Goal: Answer question/provide support: Share knowledge or assist other users

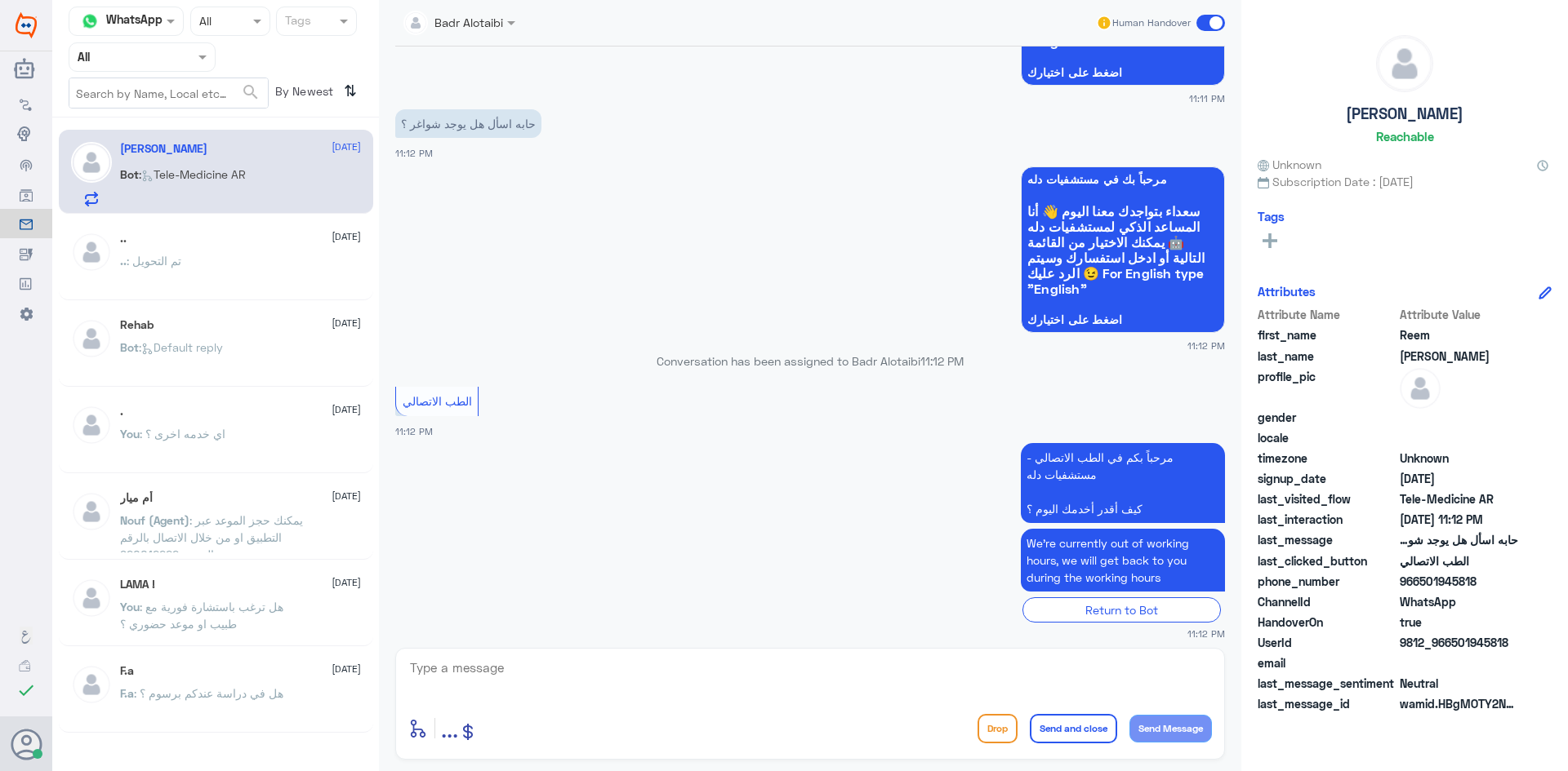
scroll to position [232, 0]
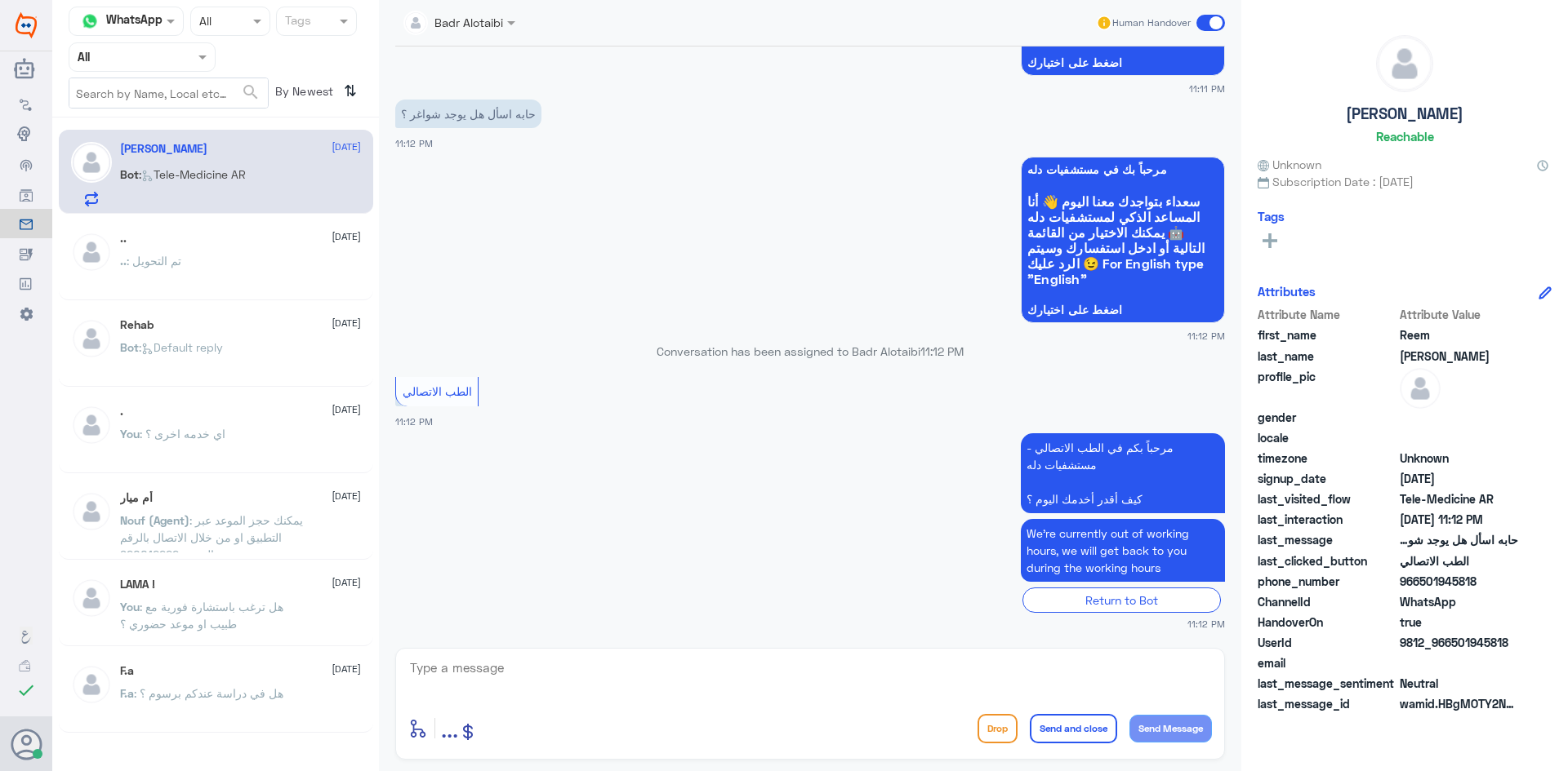
drag, startPoint x: 1519, startPoint y: 639, endPoint x: 1453, endPoint y: 643, distance: 66.1
click at [1453, 643] on div "UserId 9812_966501945818" at bounding box center [1405, 645] width 294 height 21
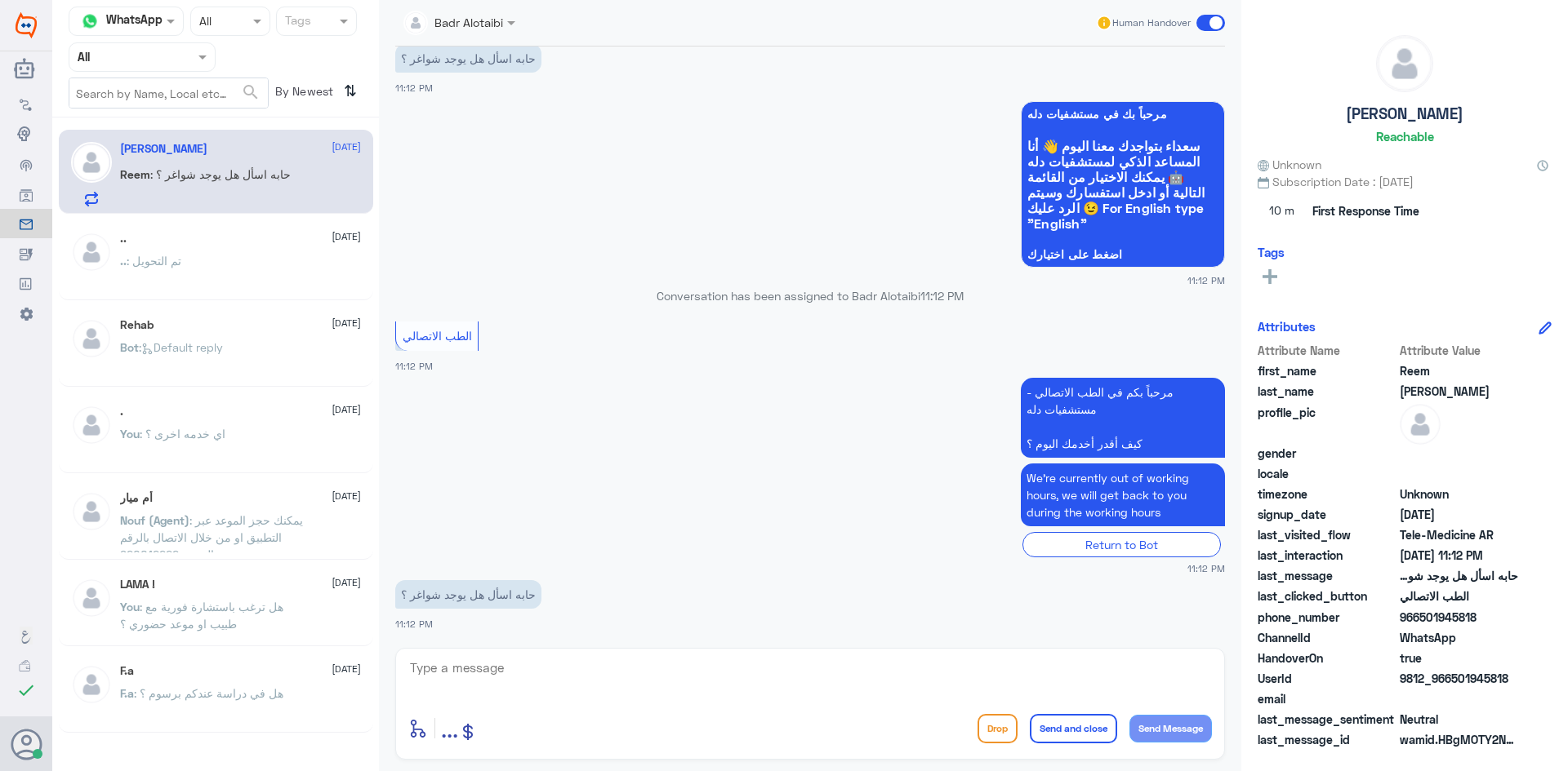
copy span "501945818"
click at [1198, 26] on span at bounding box center [1211, 23] width 29 height 16
click at [0, 0] on input "checkbox" at bounding box center [0, 0] width 0 height 0
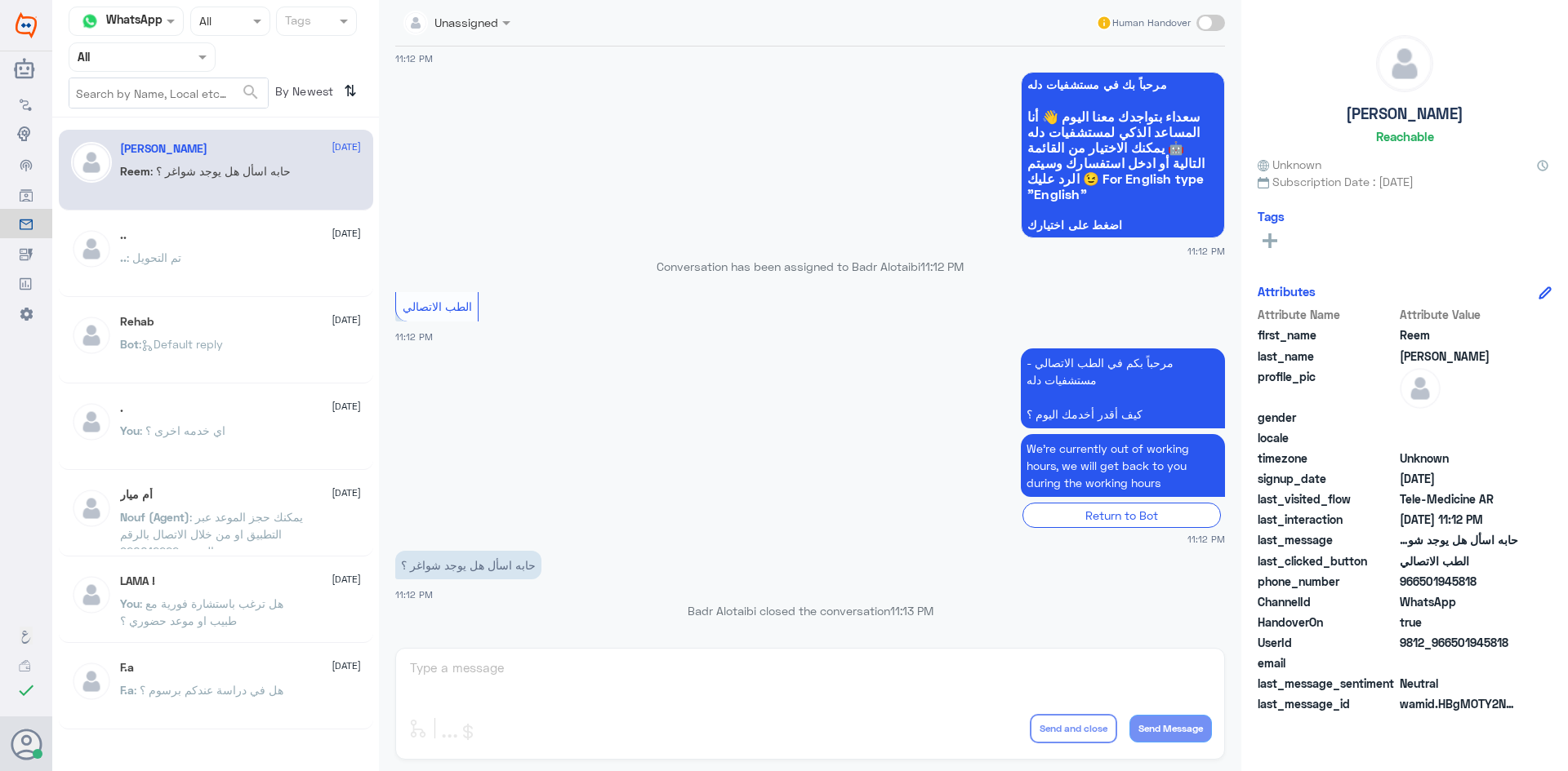
scroll to position [0, 0]
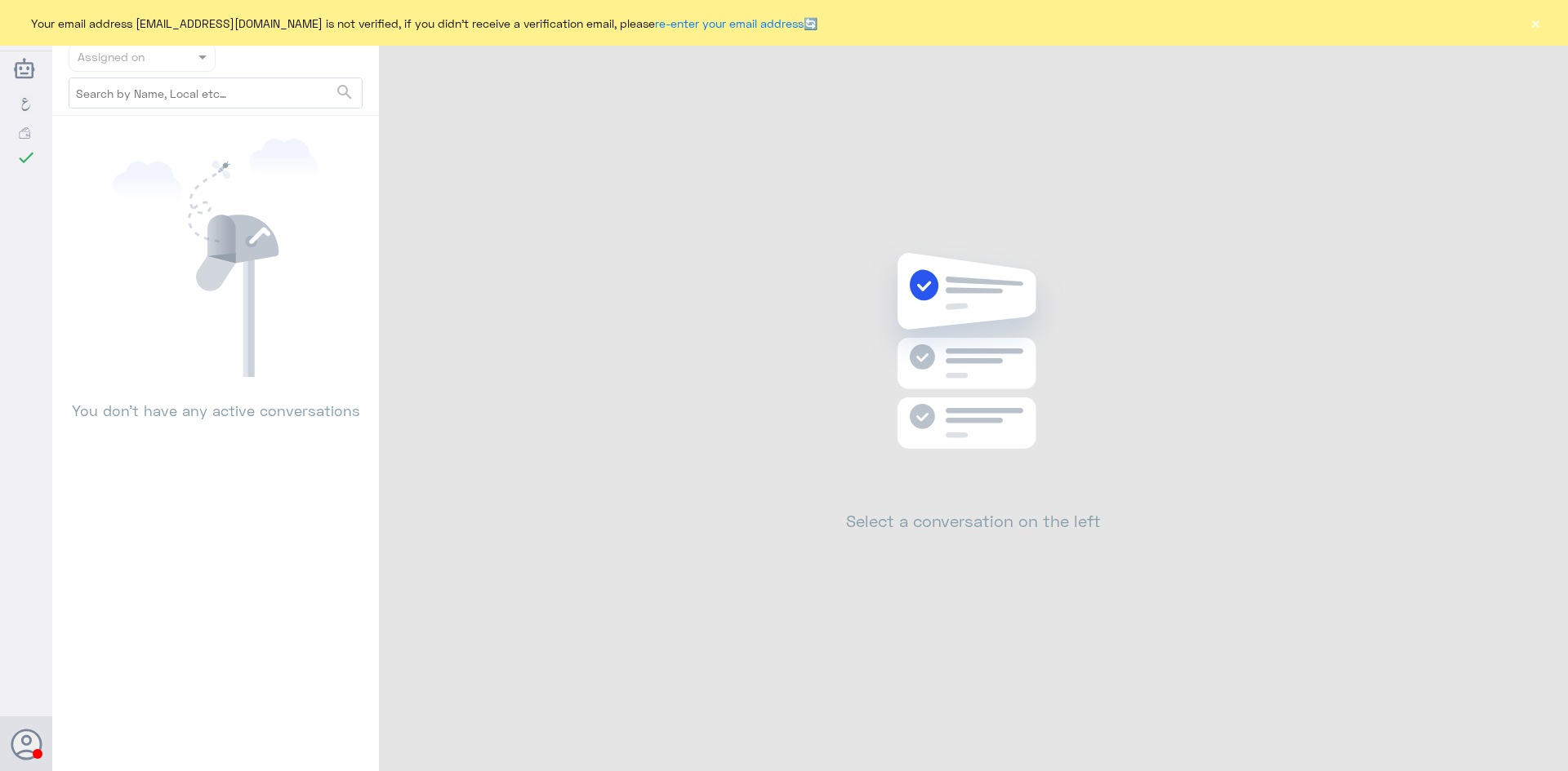
click at [1537, 23] on button "×" at bounding box center [1535, 23] width 16 height 16
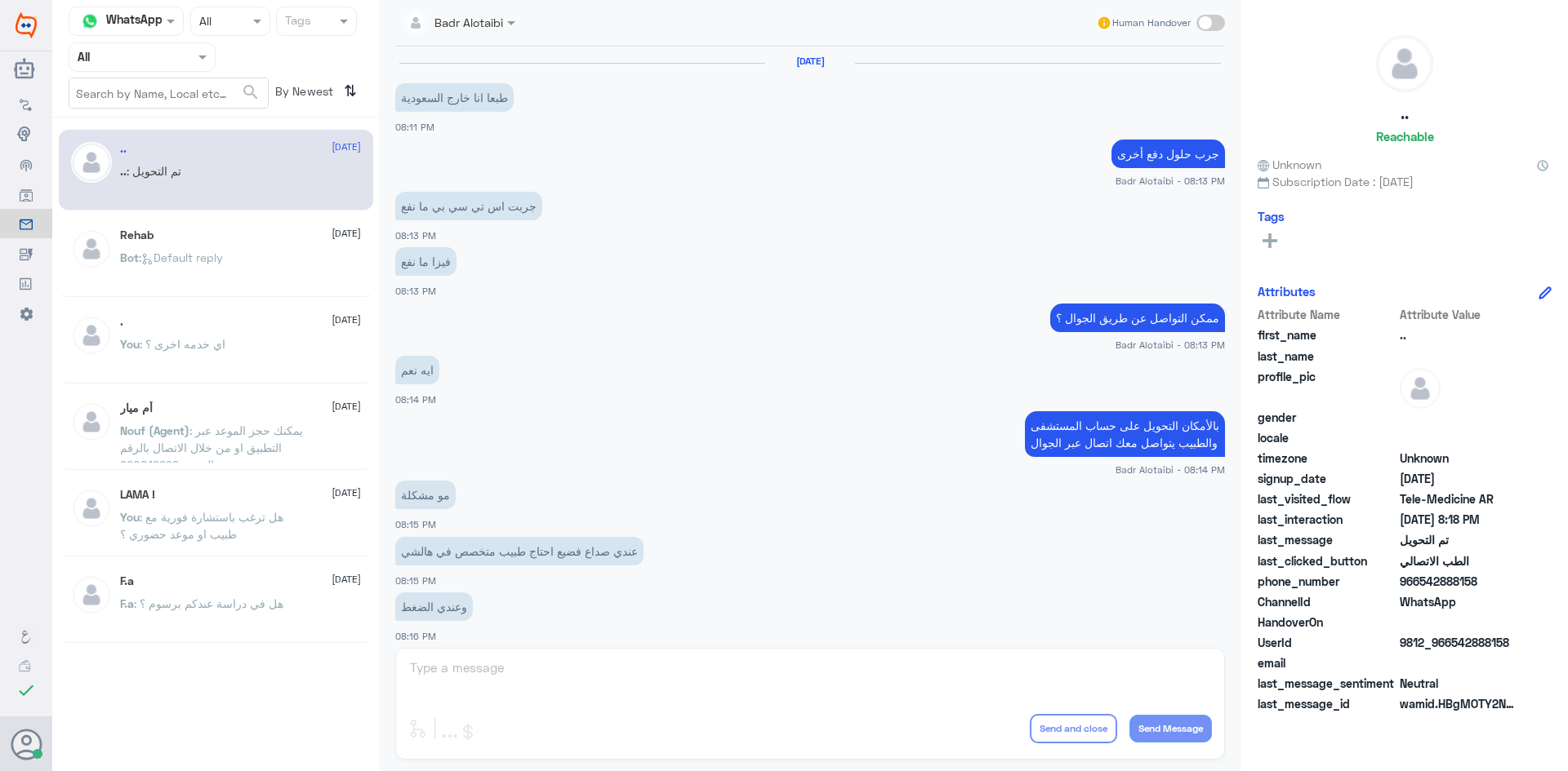
scroll to position [535, 0]
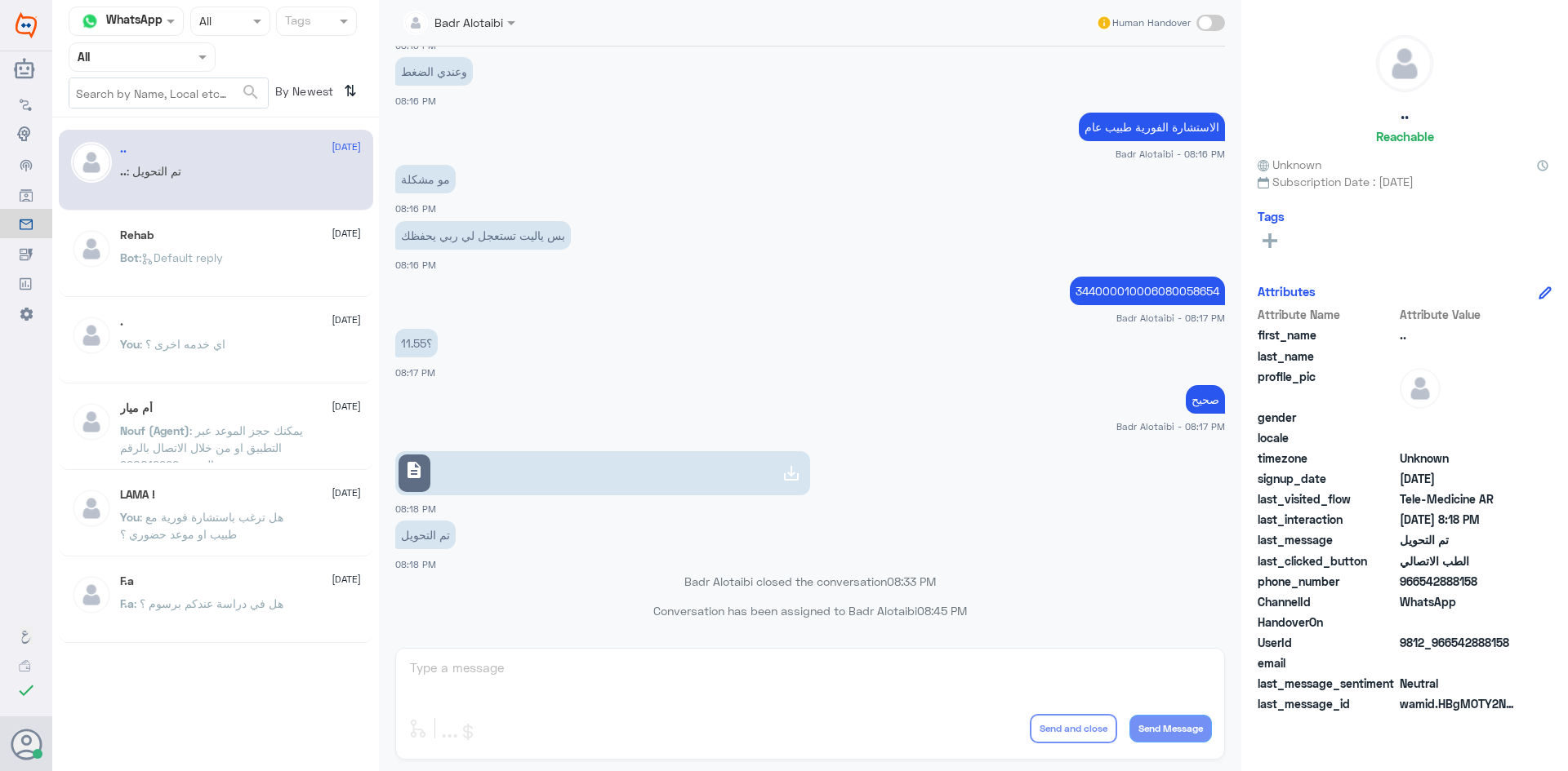
click at [158, 72] on nav "Channel WhatsApp Status × All Tags Agent Filter All search By Newest ⇅" at bounding box center [216, 61] width 327 height 111
drag, startPoint x: 566, startPoint y: 19, endPoint x: 508, endPoint y: 22, distance: 58.1
click at [566, 18] on div "Badr Alotaibi Human Handover" at bounding box center [810, 23] width 830 height 30
click at [507, 22] on span at bounding box center [510, 23] width 8 height 5
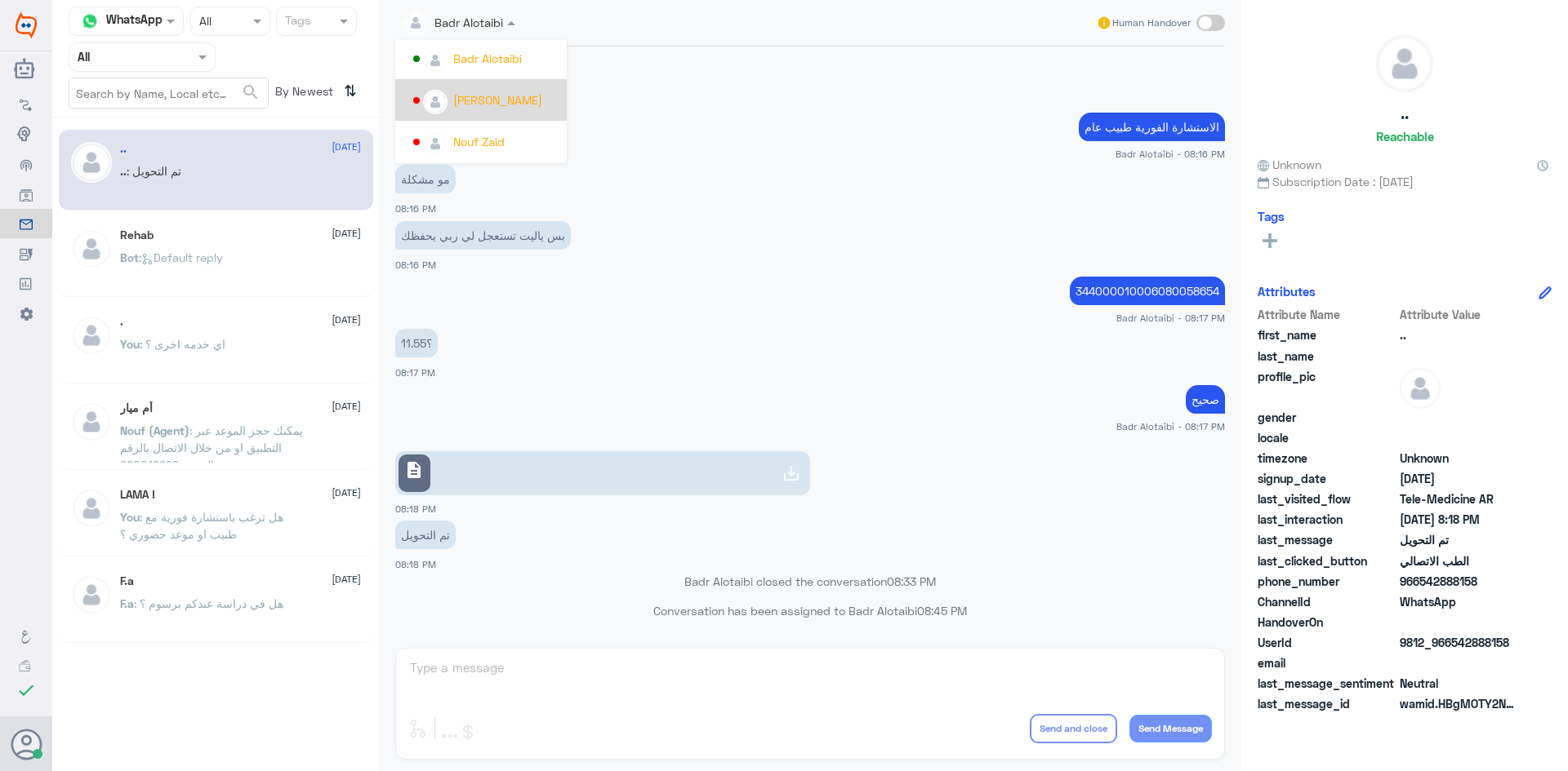
click at [693, 98] on div "وعندي الضغط 08:16 PM" at bounding box center [810, 80] width 830 height 55
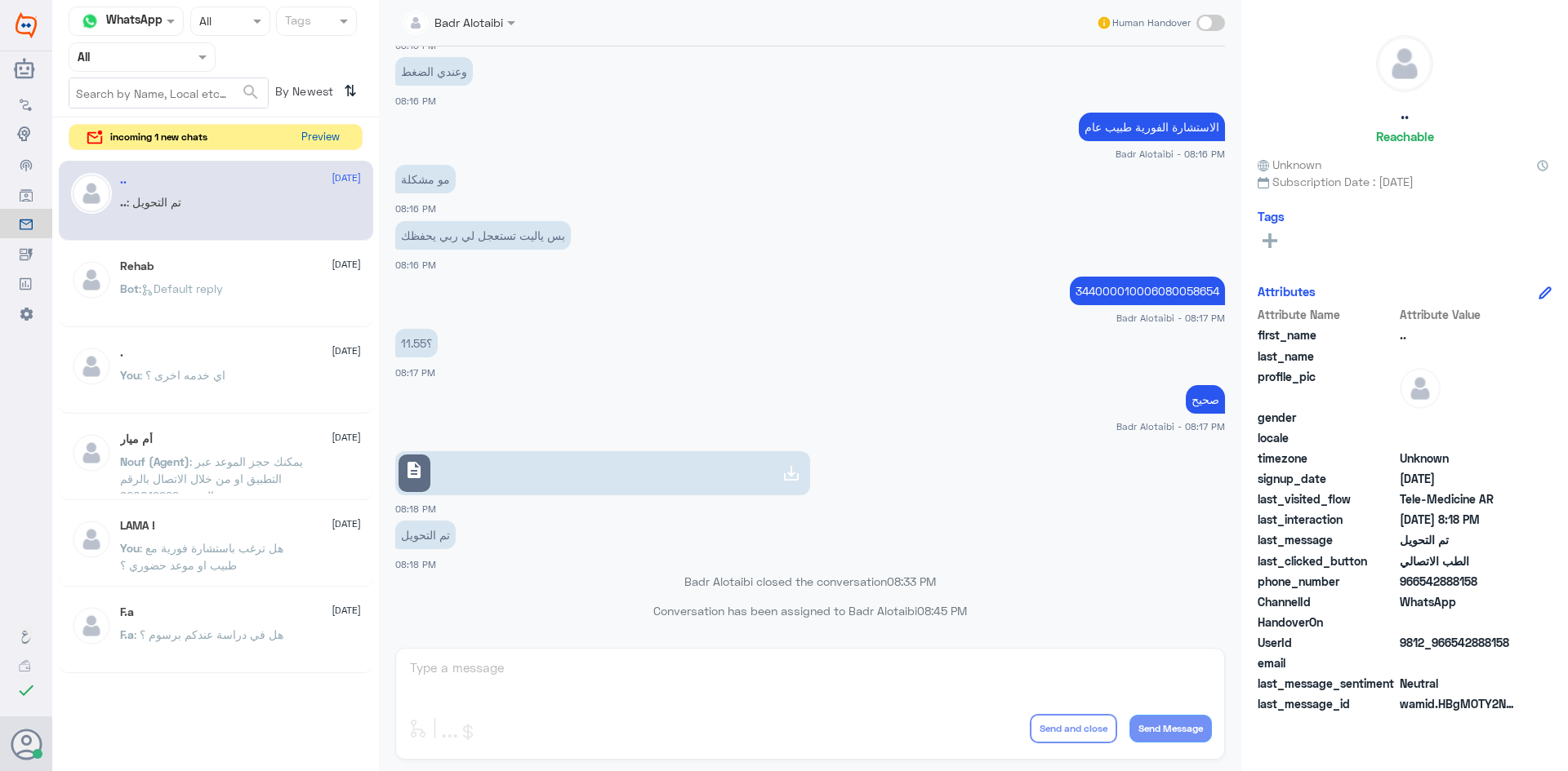
click at [341, 144] on button "Preview" at bounding box center [320, 137] width 51 height 25
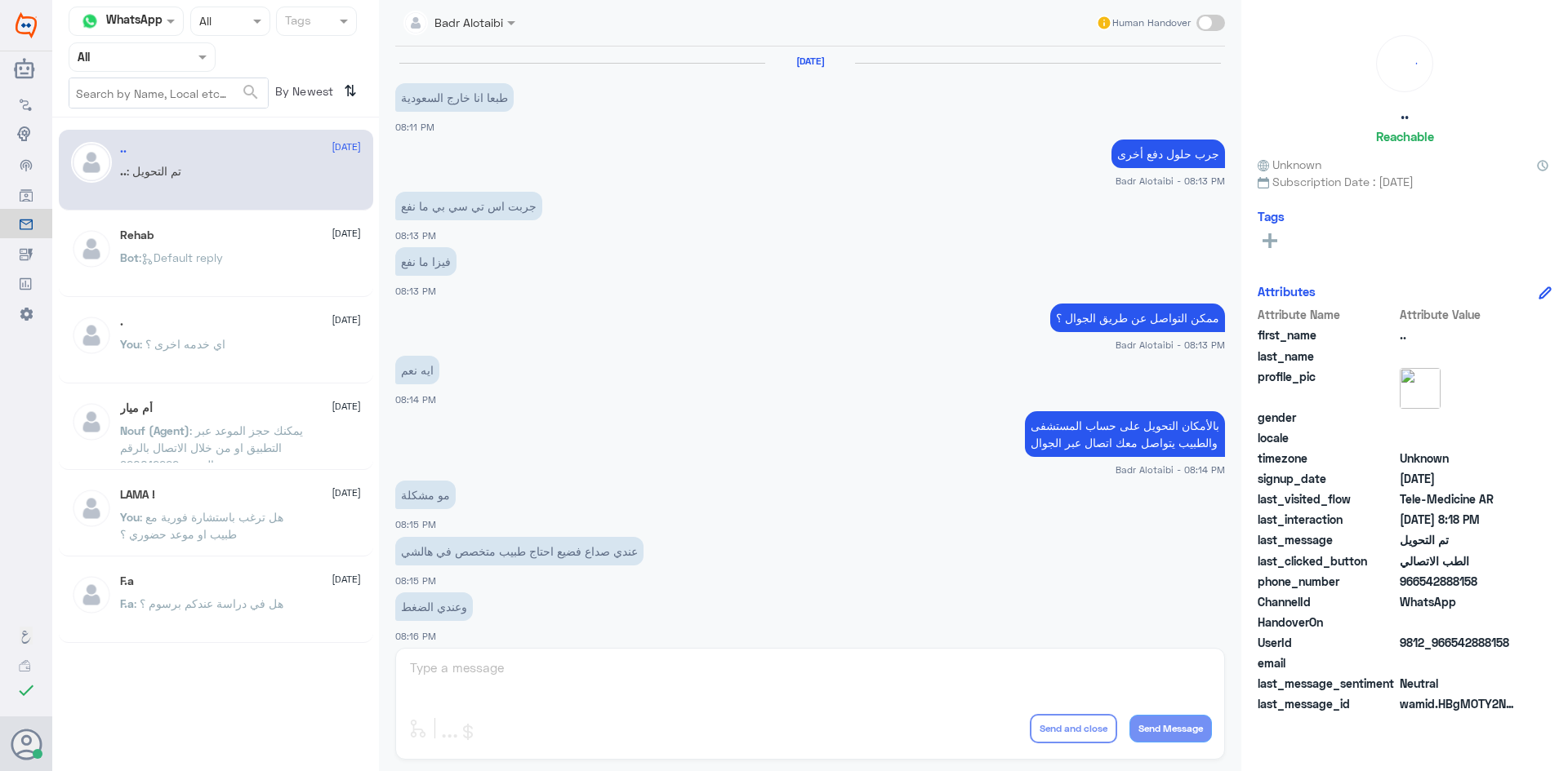
scroll to position [535, 0]
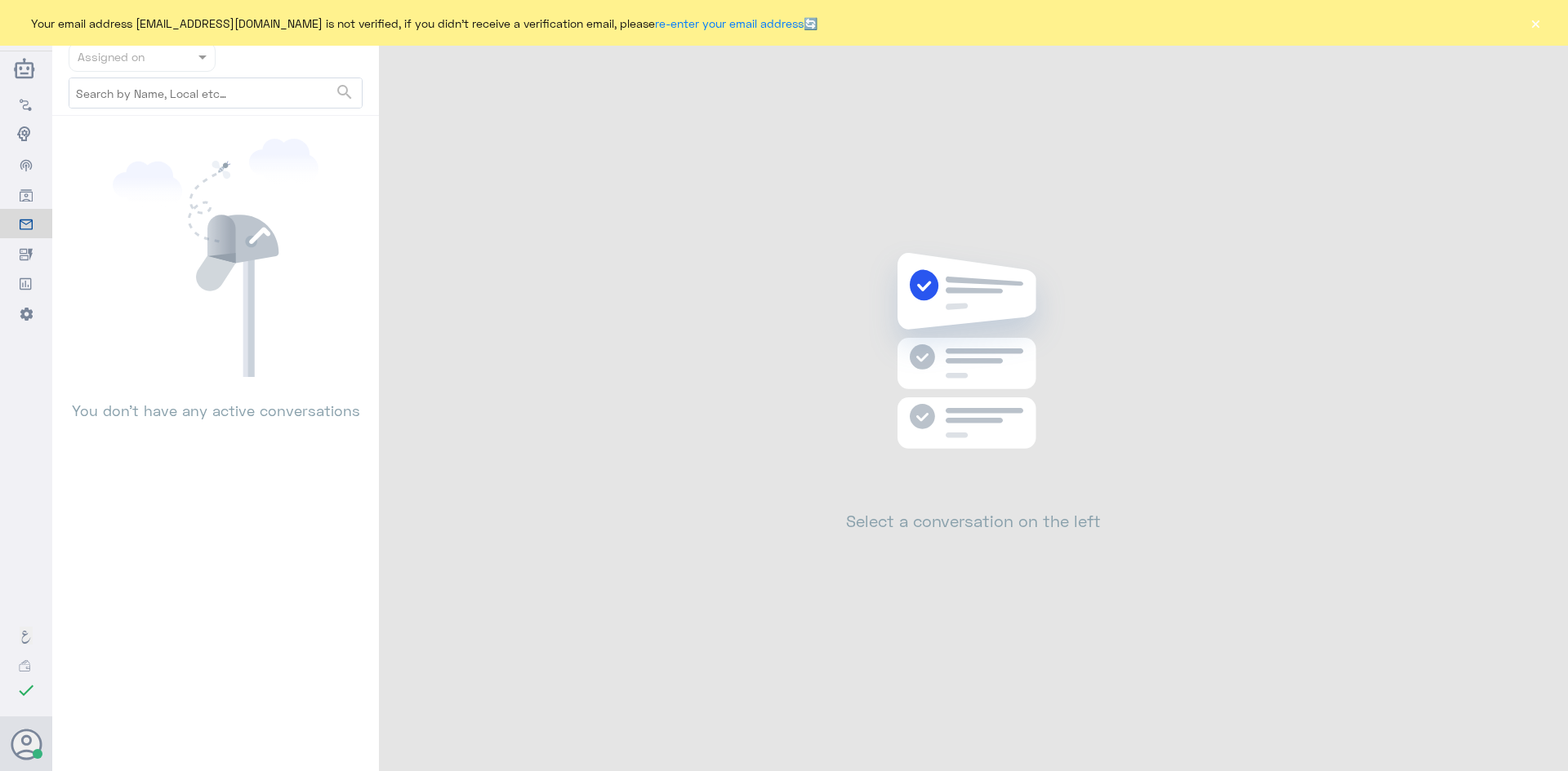
click at [1540, 15] on button "×" at bounding box center [1535, 23] width 16 height 16
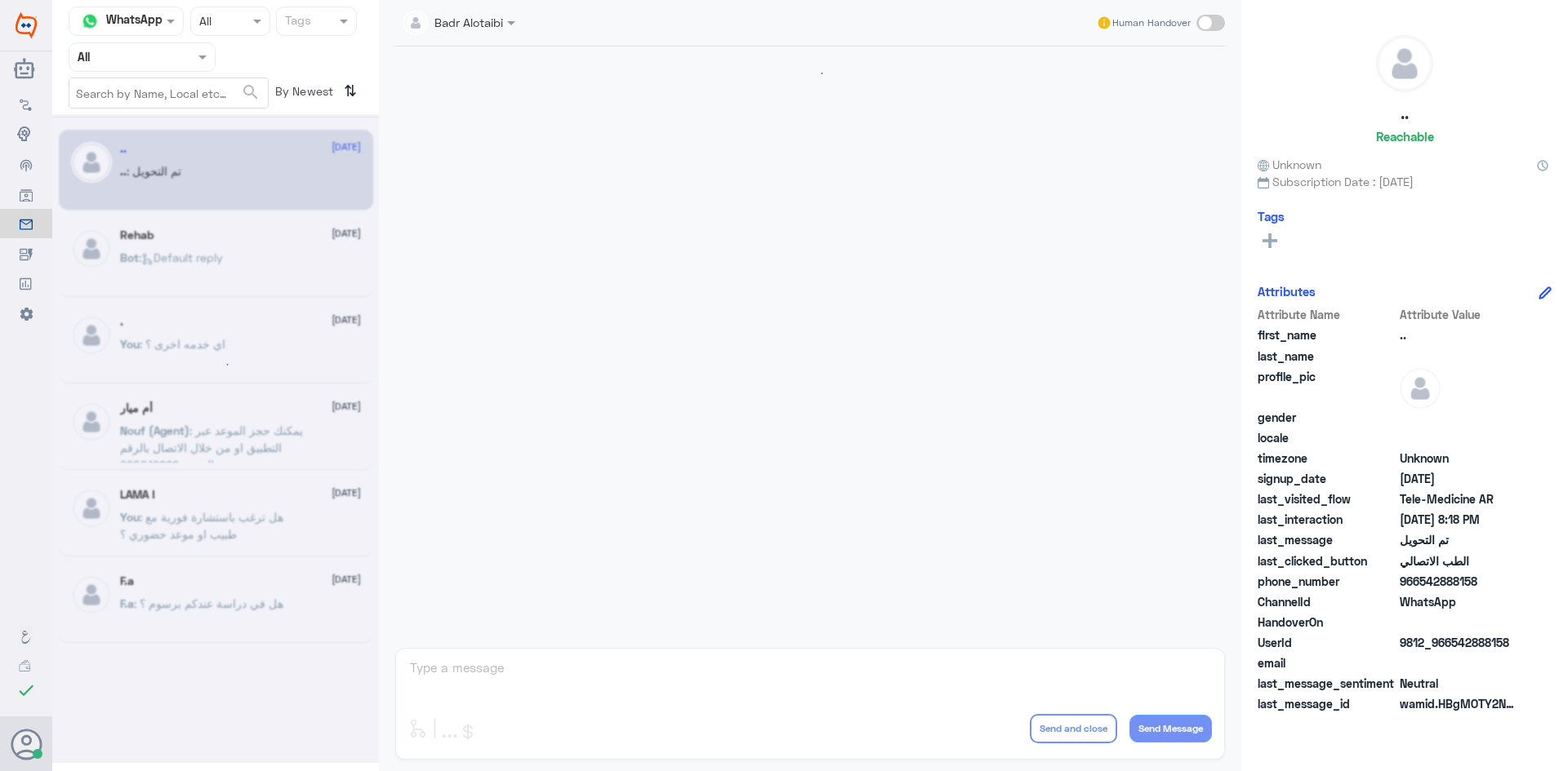
scroll to position [535, 0]
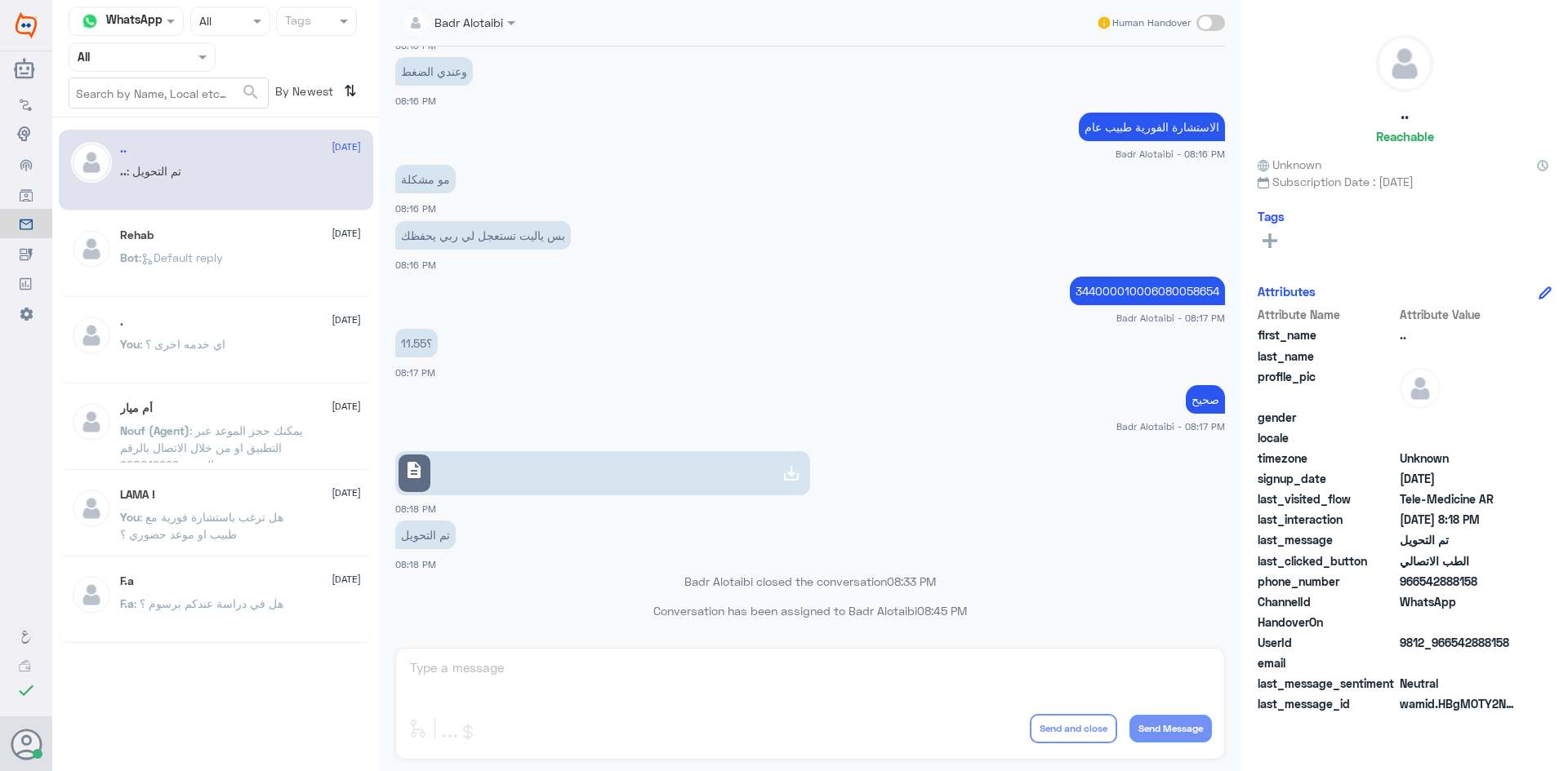
click at [266, 246] on div "Rehab 2 August Bot : Default reply" at bounding box center [240, 259] width 241 height 61
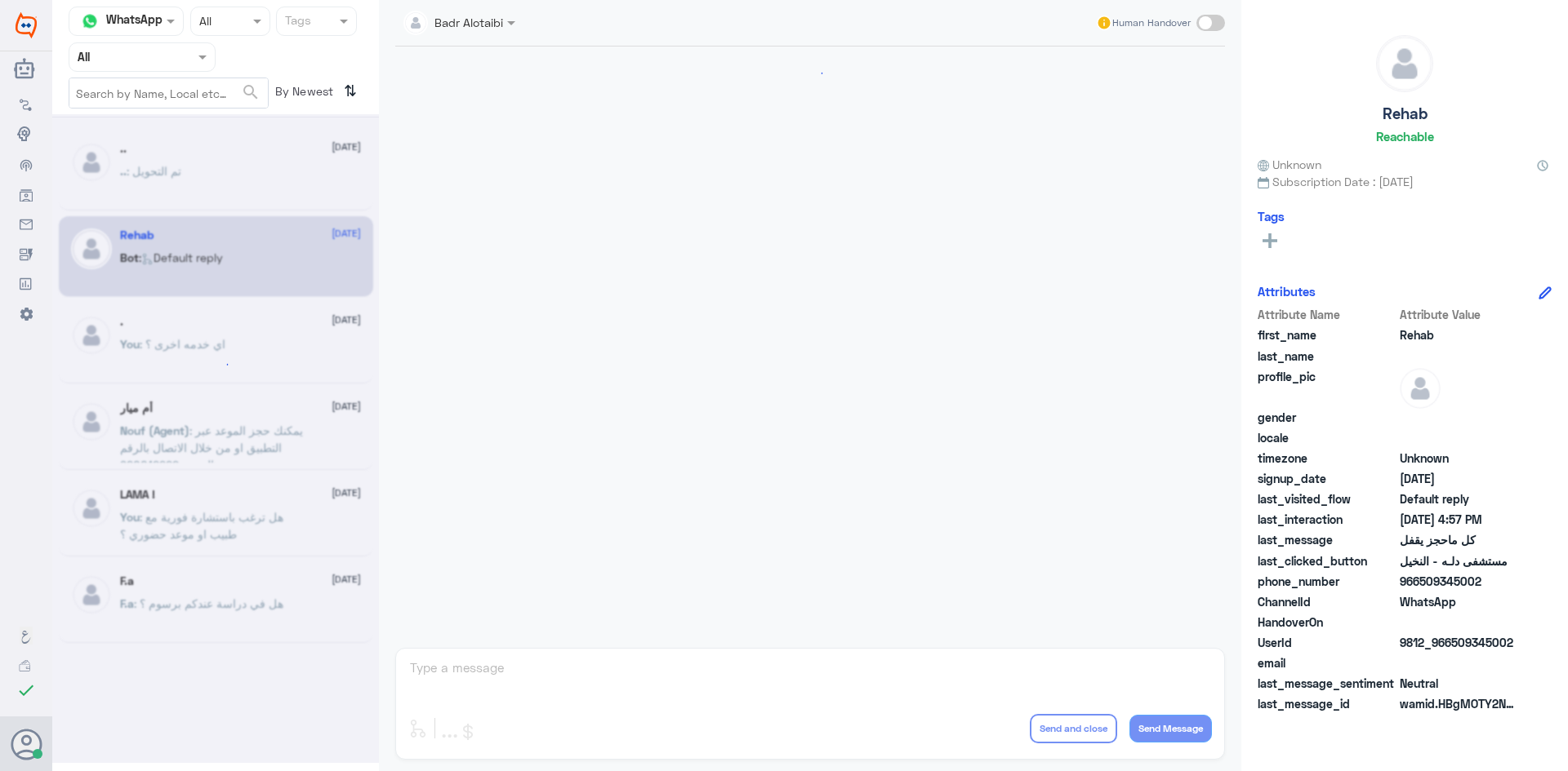
scroll to position [771, 0]
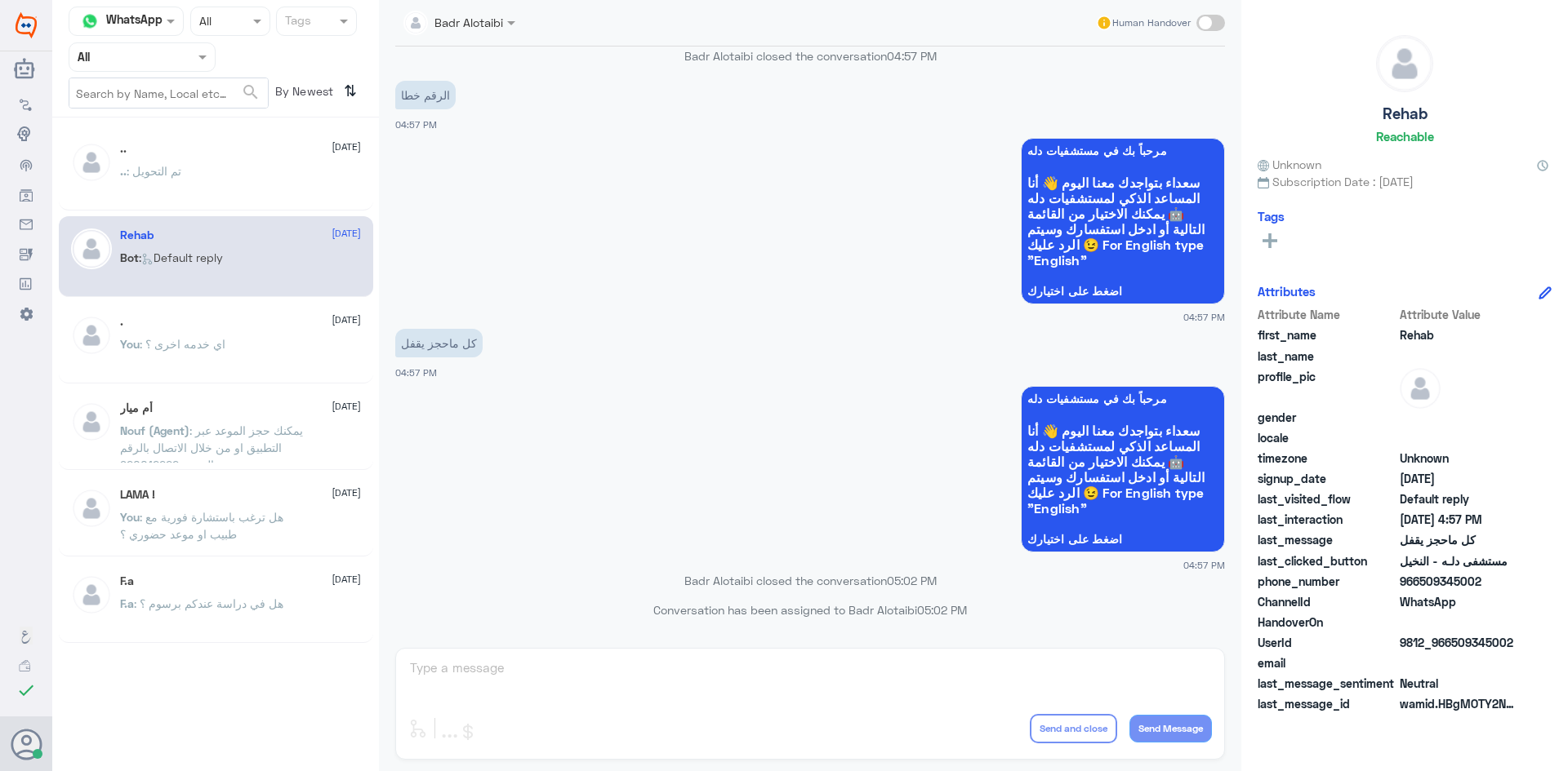
click at [260, 181] on div ".. : تم التحويل" at bounding box center [240, 184] width 241 height 37
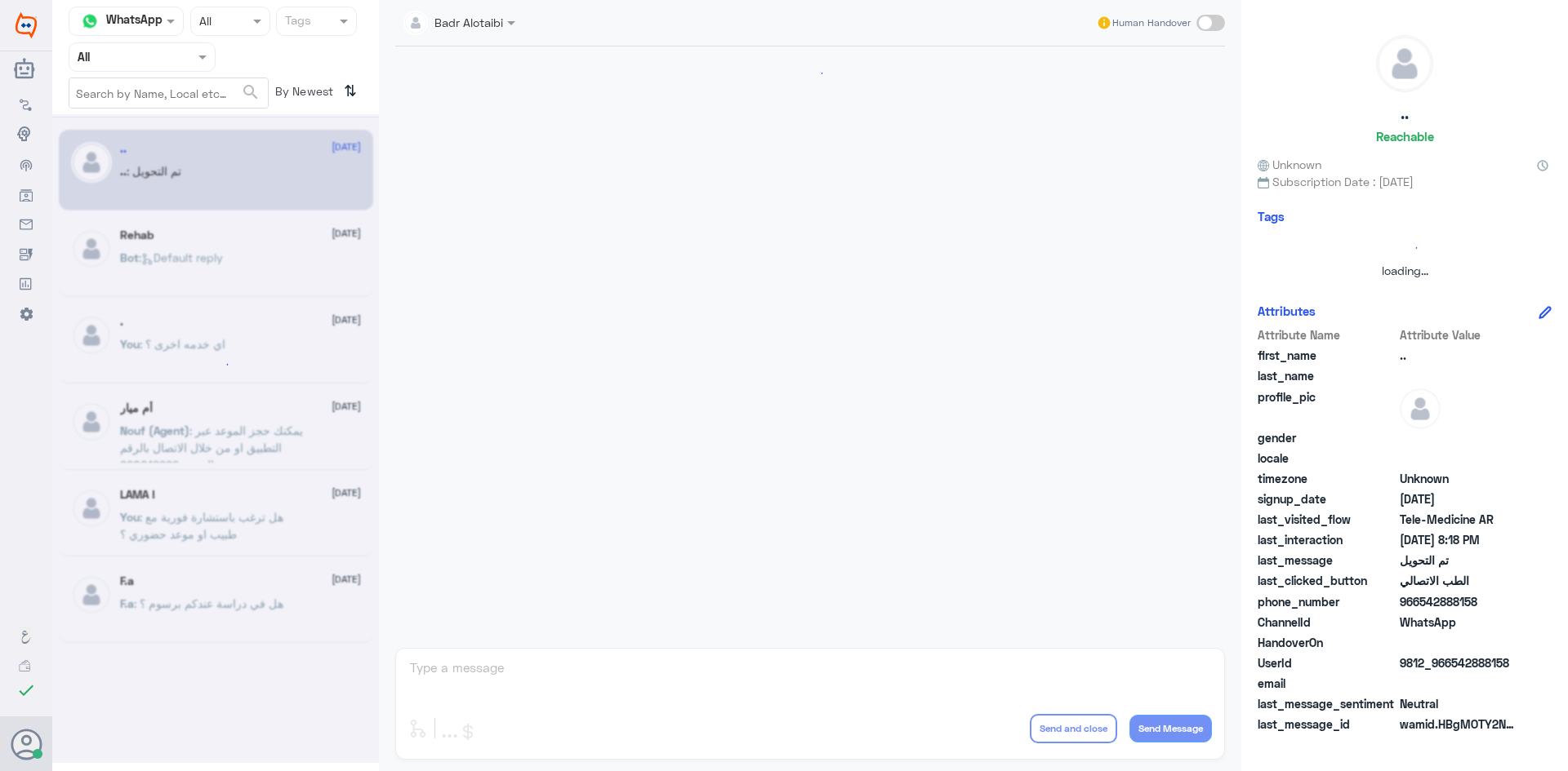
scroll to position [535, 0]
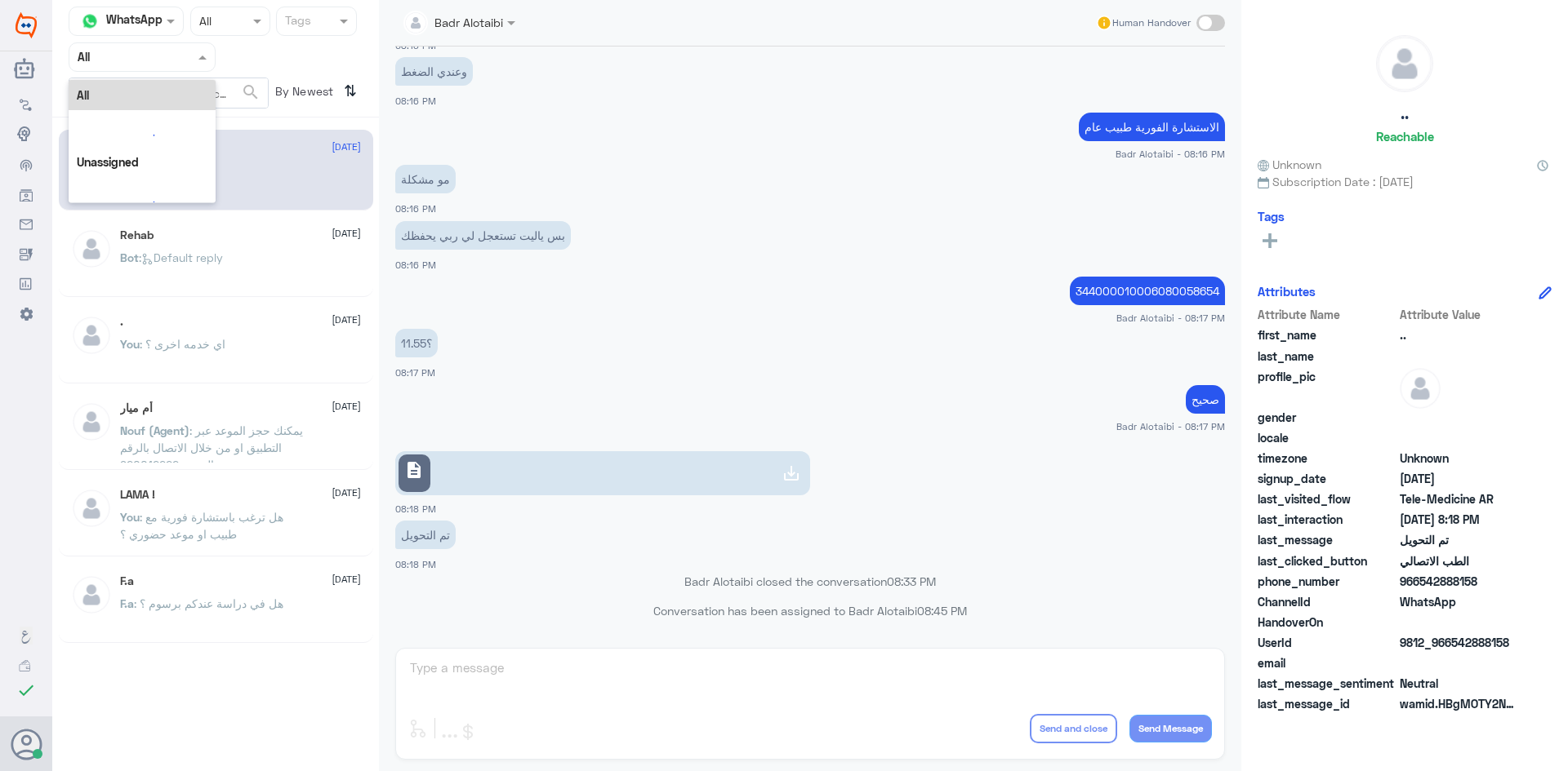
click at [163, 59] on input "text" at bounding box center [122, 56] width 89 height 19
click at [167, 118] on div "Unassigned" at bounding box center [142, 129] width 147 height 38
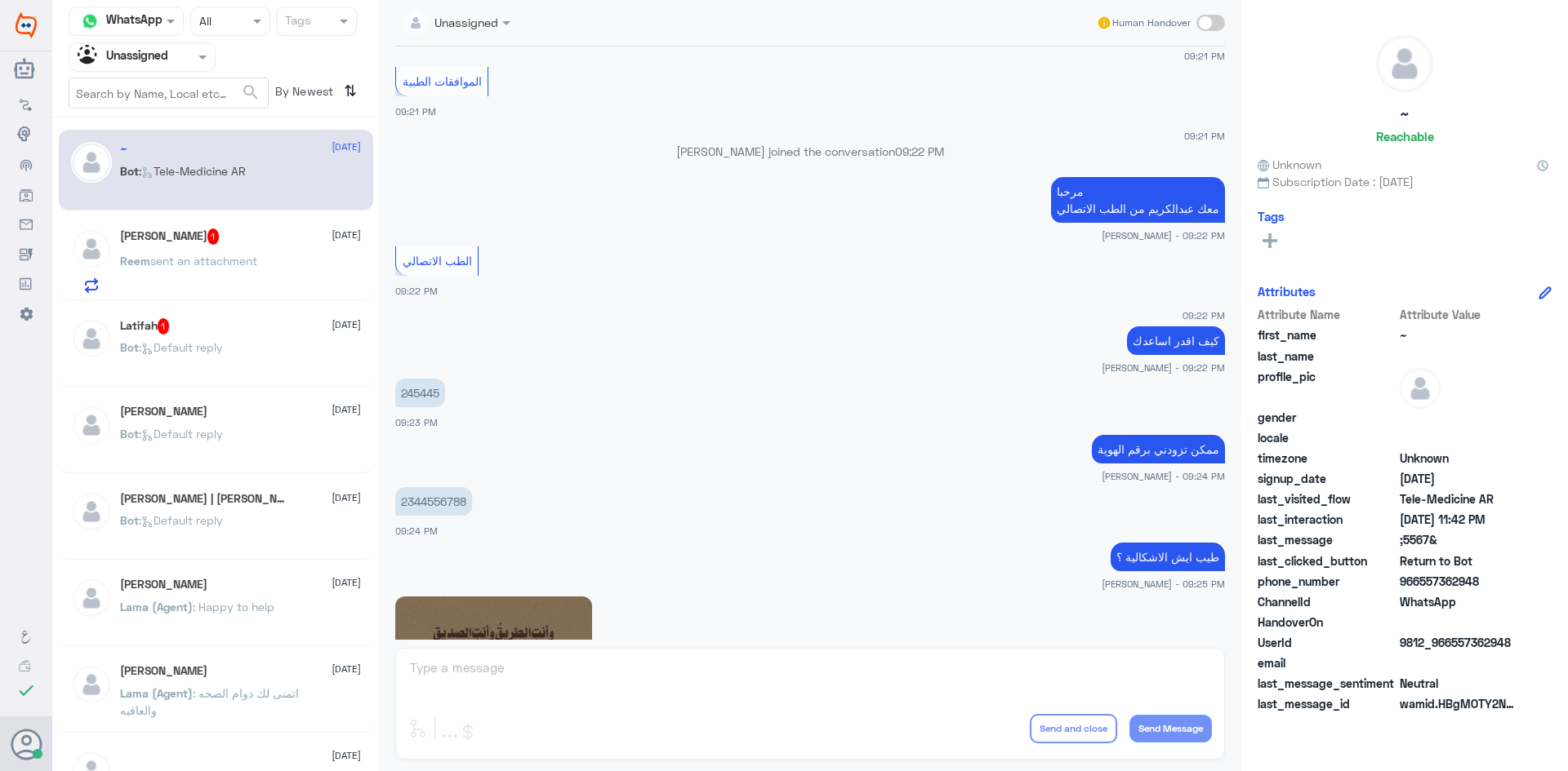
scroll to position [715, 0]
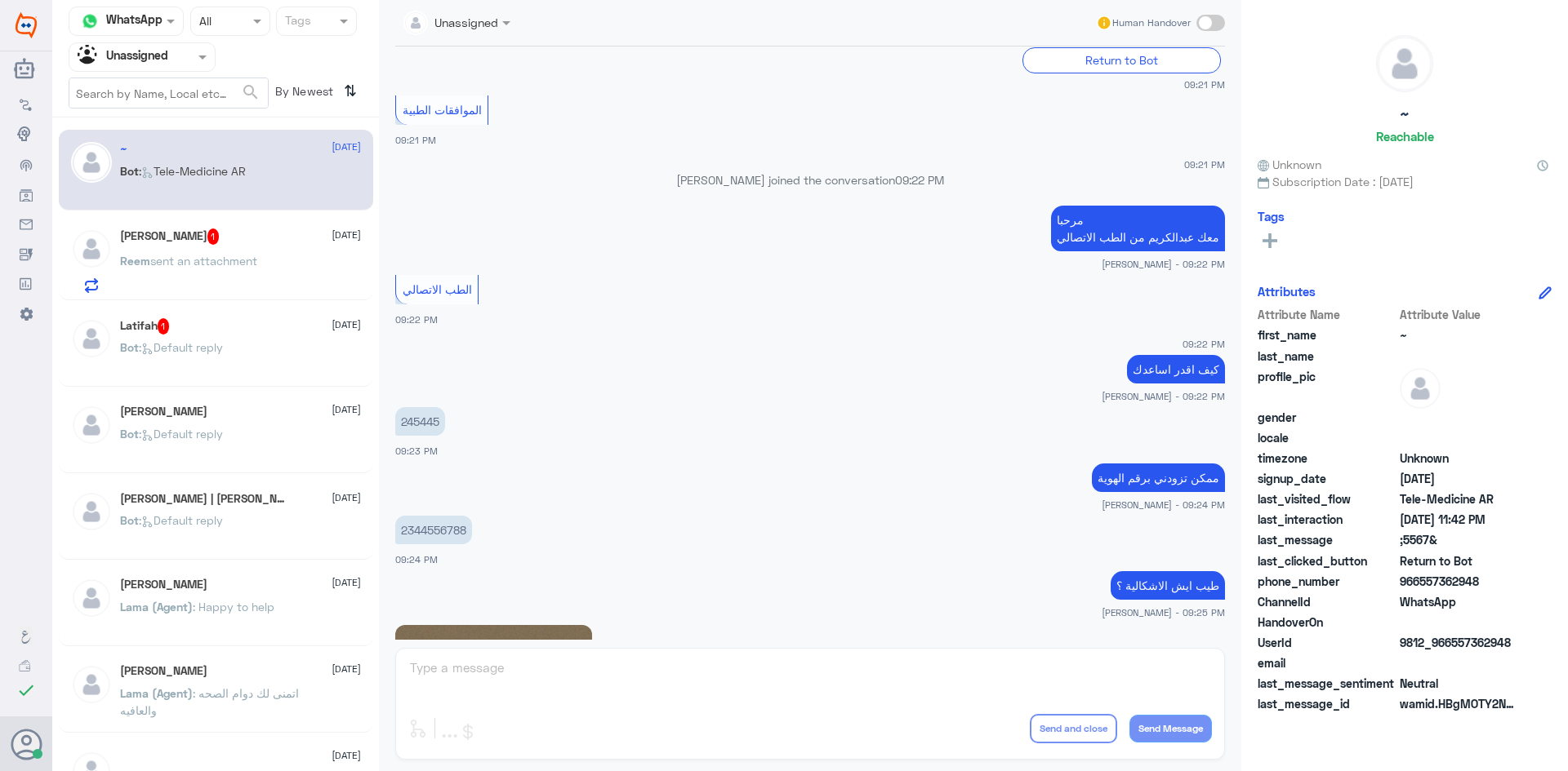
click at [458, 516] on p "2344556788" at bounding box center [434, 530] width 77 height 29
copy p "2344556788"
drag, startPoint x: 1516, startPoint y: 647, endPoint x: 1452, endPoint y: 648, distance: 64.0
click at [1452, 648] on span "9812_966557362948" at bounding box center [1459, 643] width 118 height 17
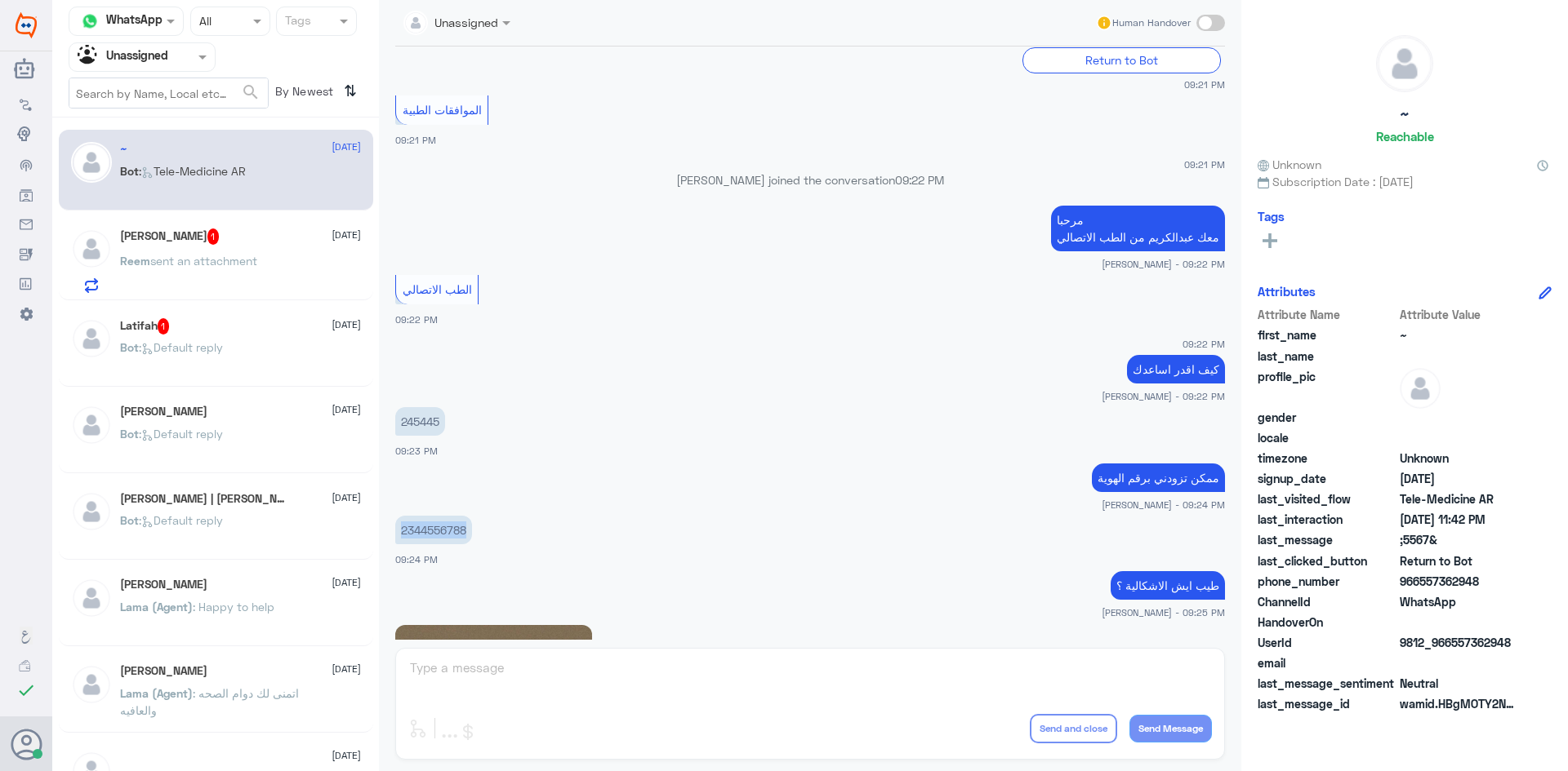
copy span "557362948"
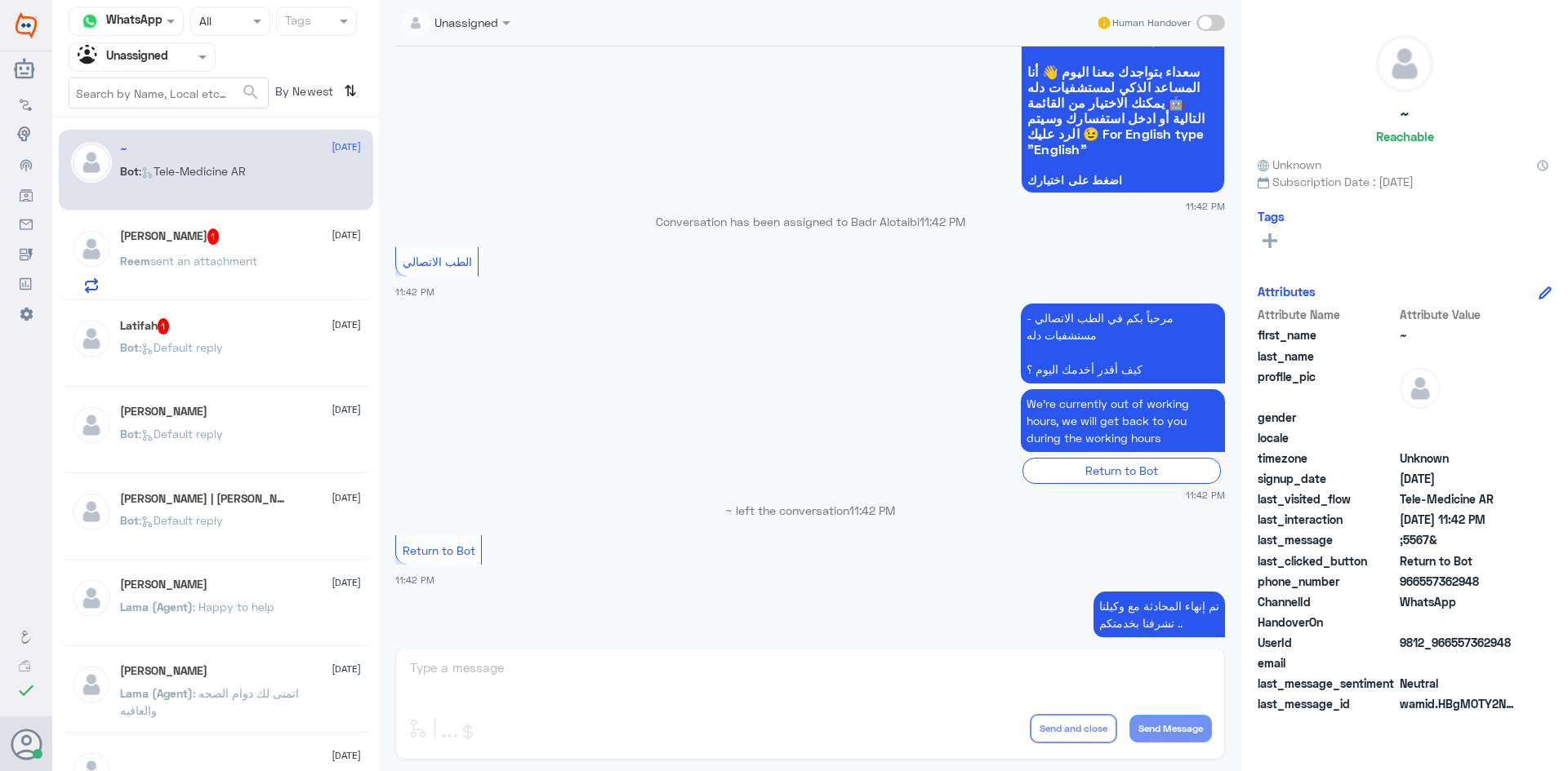
scroll to position [5204, 0]
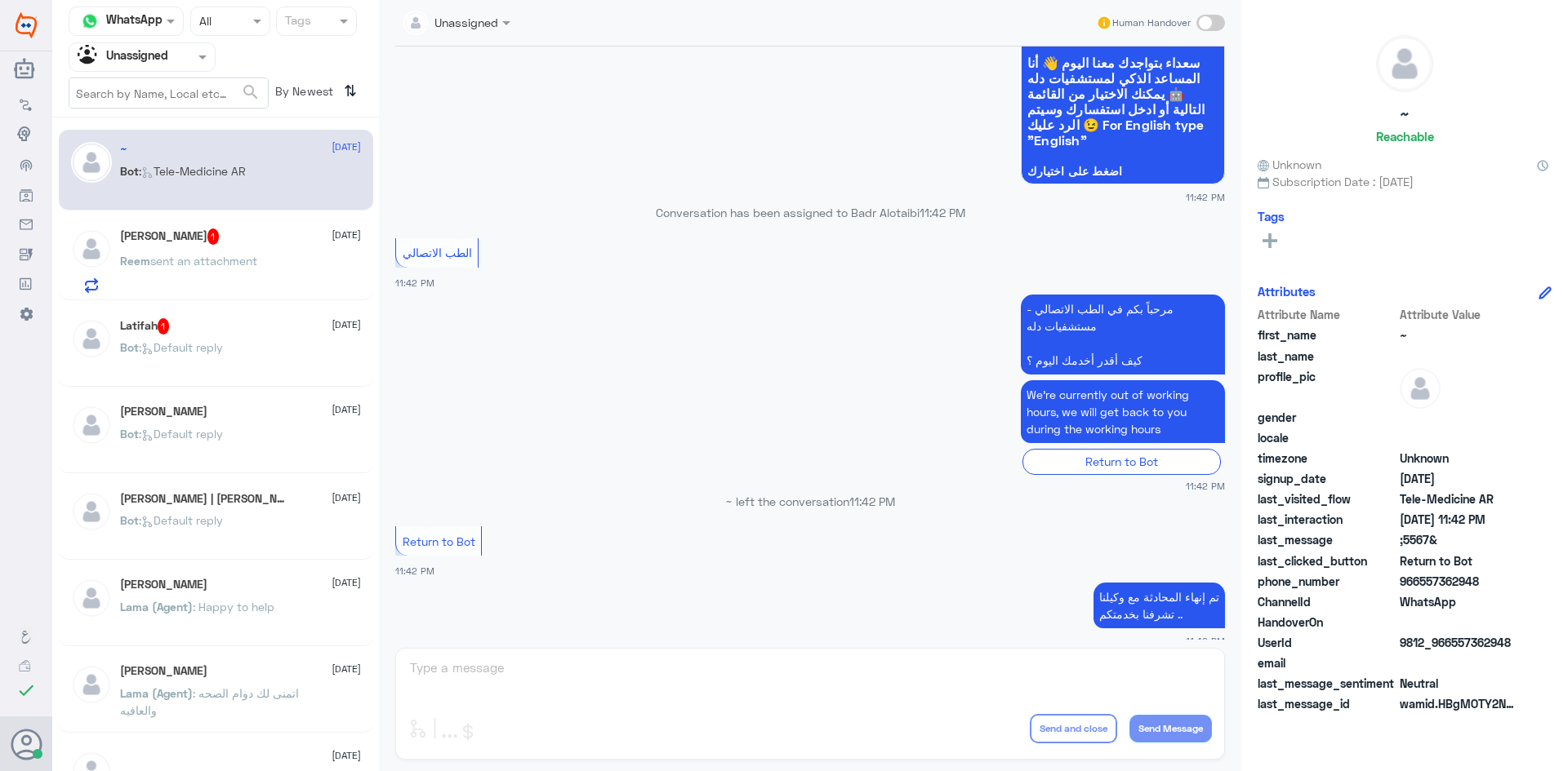
click at [201, 69] on div "Agent Filter Unassigned" at bounding box center [142, 57] width 147 height 30
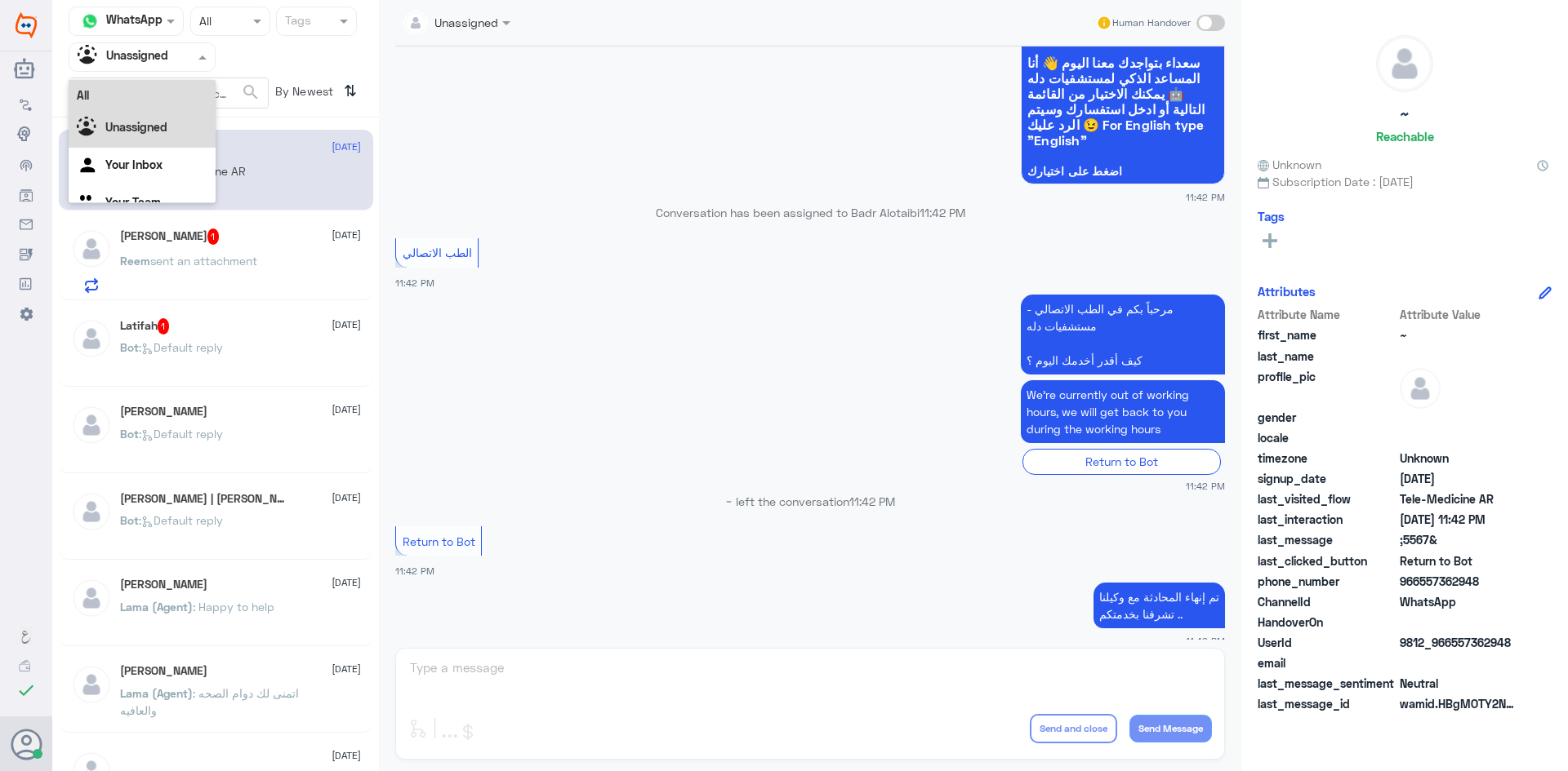
click at [168, 98] on div "All" at bounding box center [142, 95] width 147 height 30
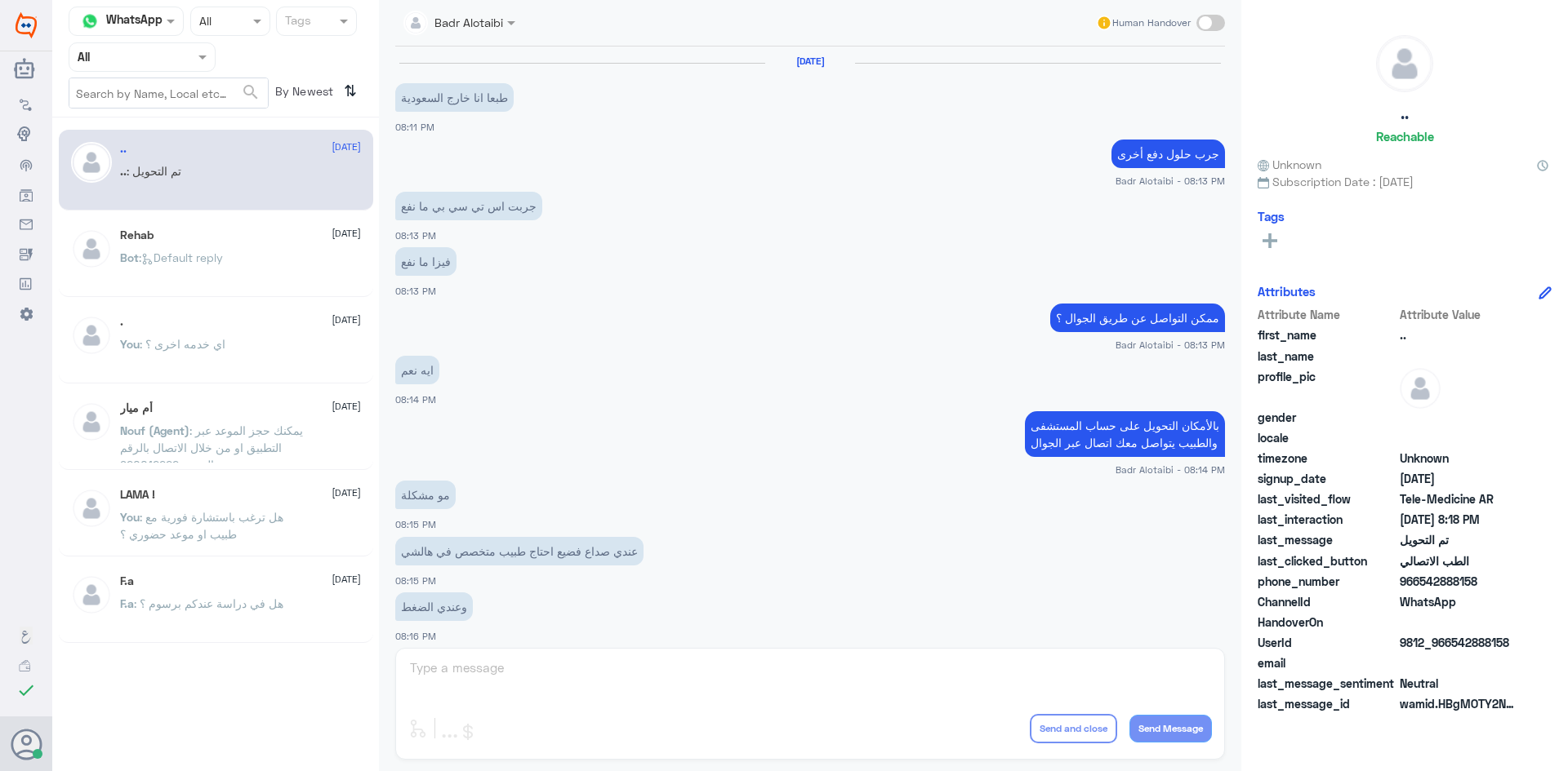
scroll to position [535, 0]
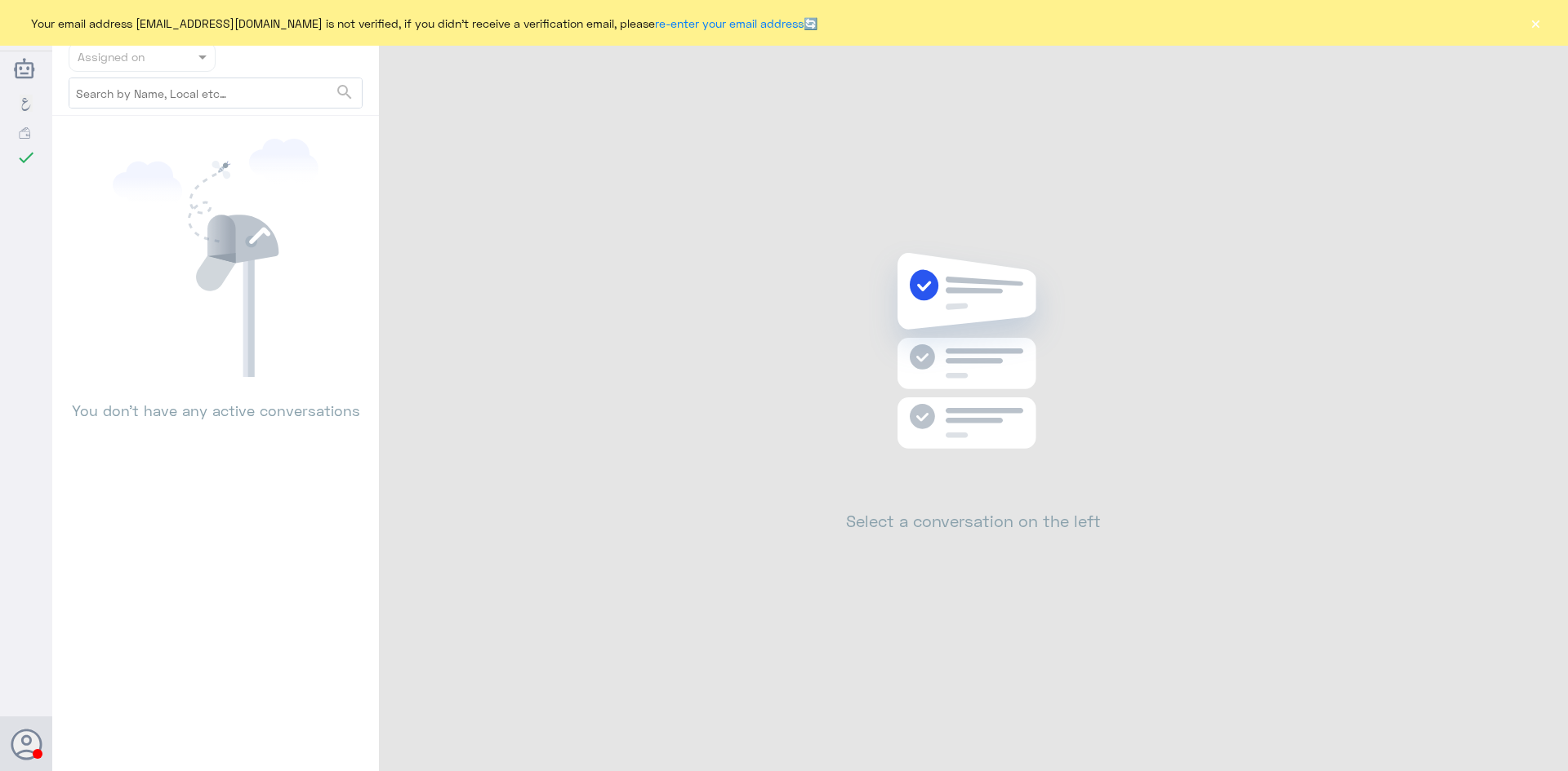
click at [1543, 25] on button "×" at bounding box center [1535, 23] width 16 height 16
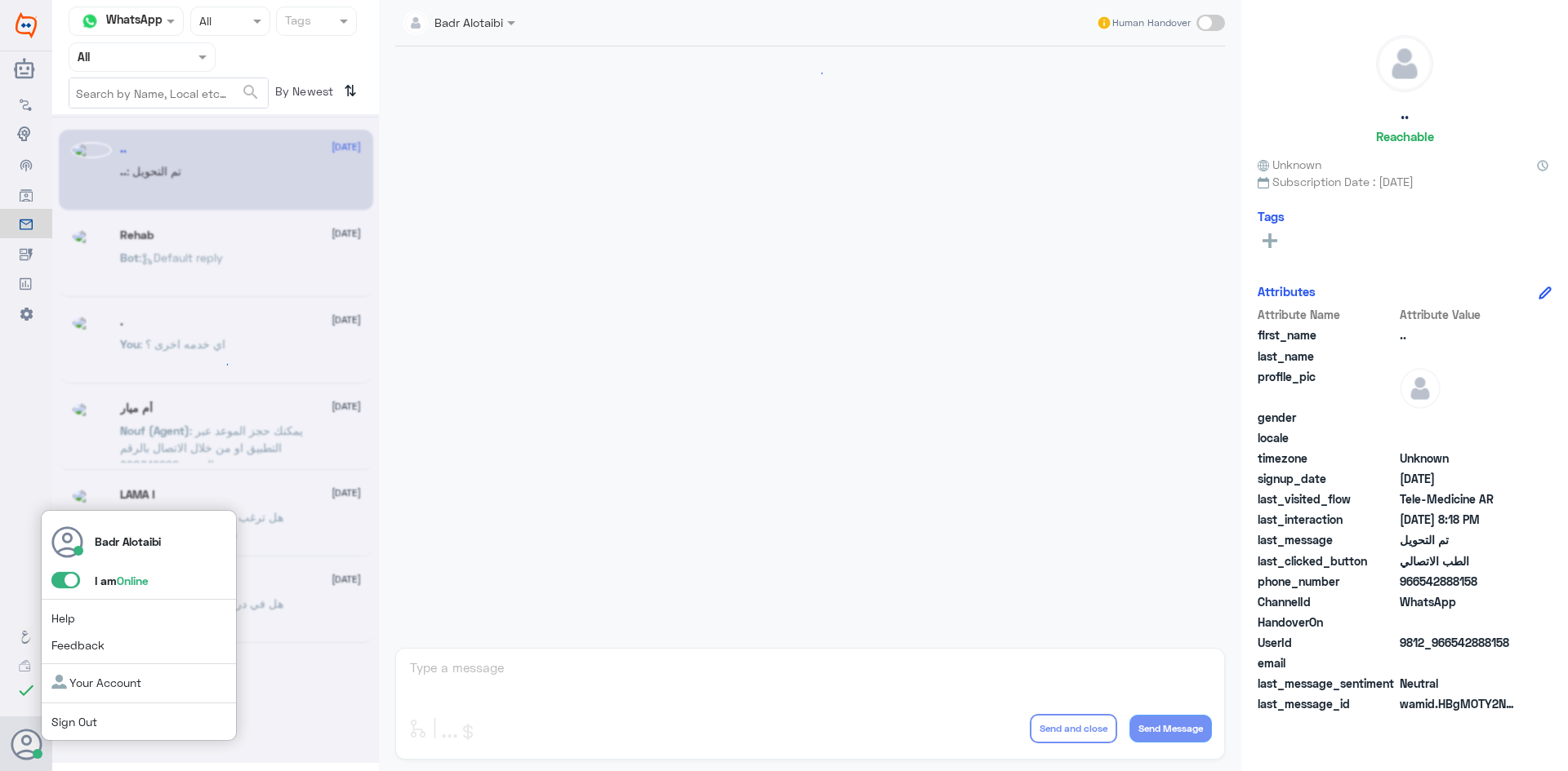
scroll to position [535, 0]
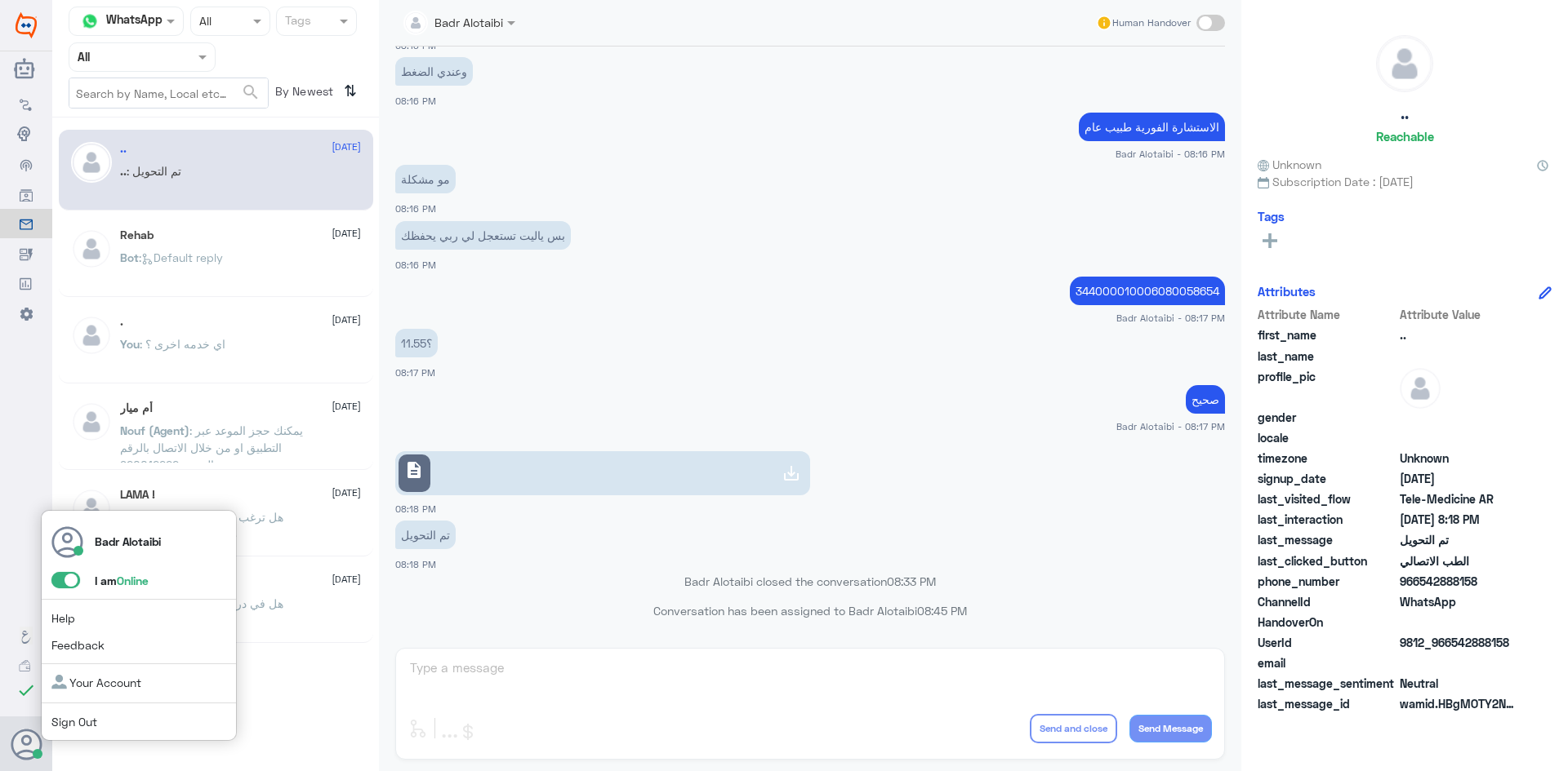
click at [66, 581] on span at bounding box center [66, 581] width 29 height 16
click at [0, 0] on input "checkbox" at bounding box center [0, 0] width 0 height 0
